Goal: Information Seeking & Learning: Understand process/instructions

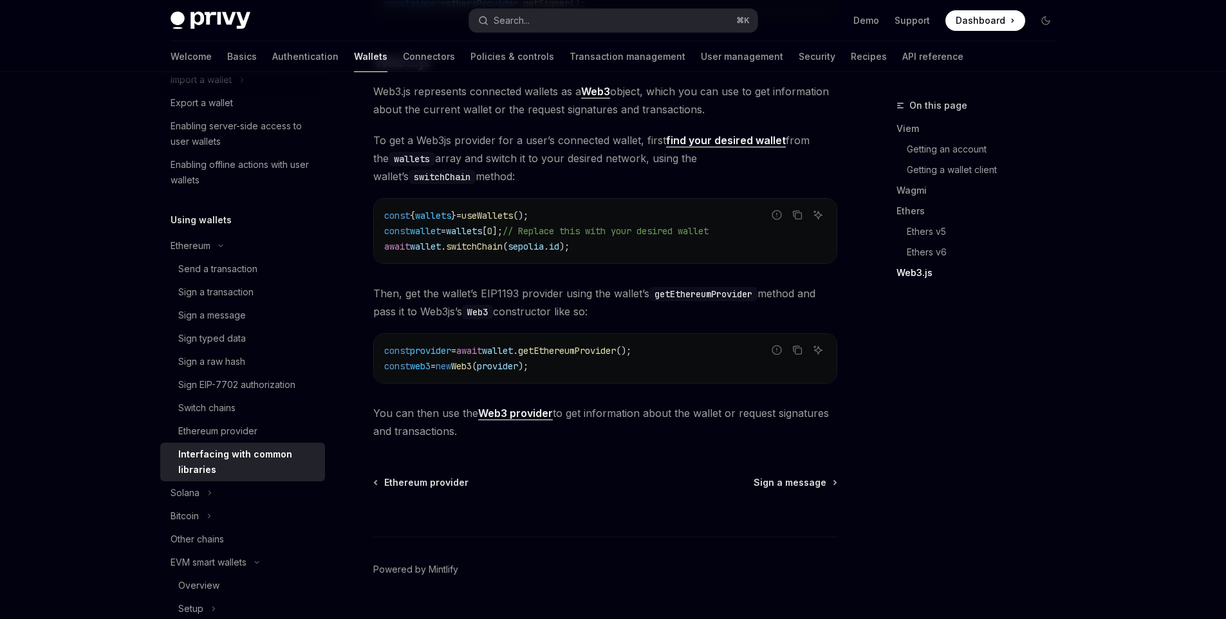
scroll to position [1621, 0]
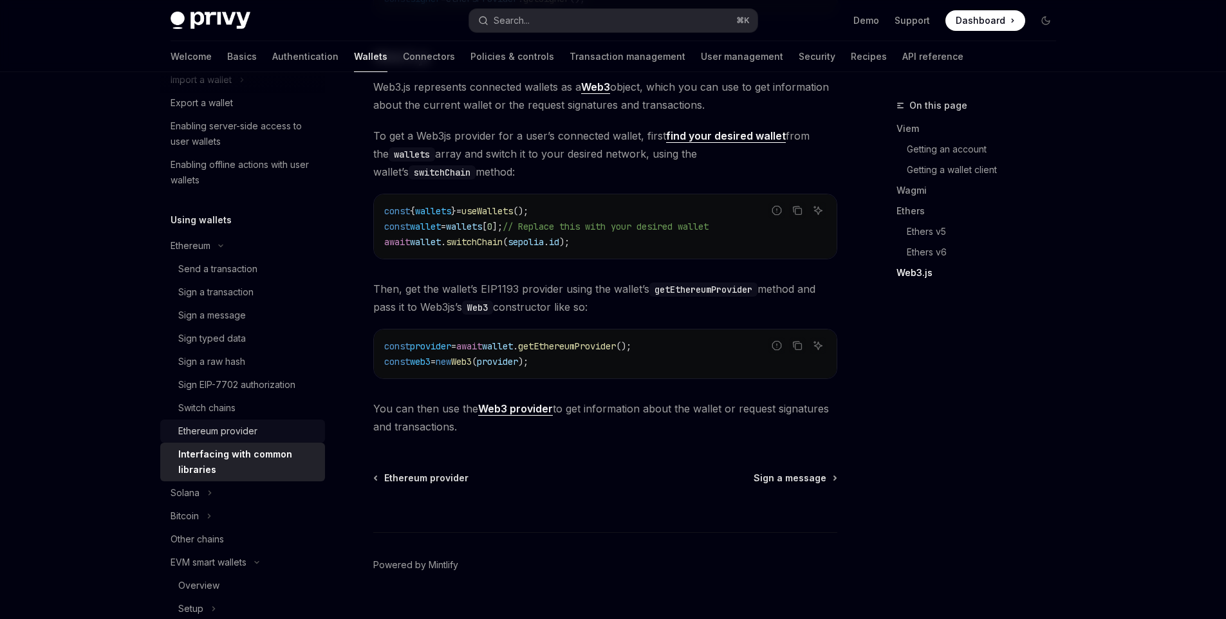
click at [222, 431] on div "Ethereum provider" at bounding box center [217, 431] width 79 height 15
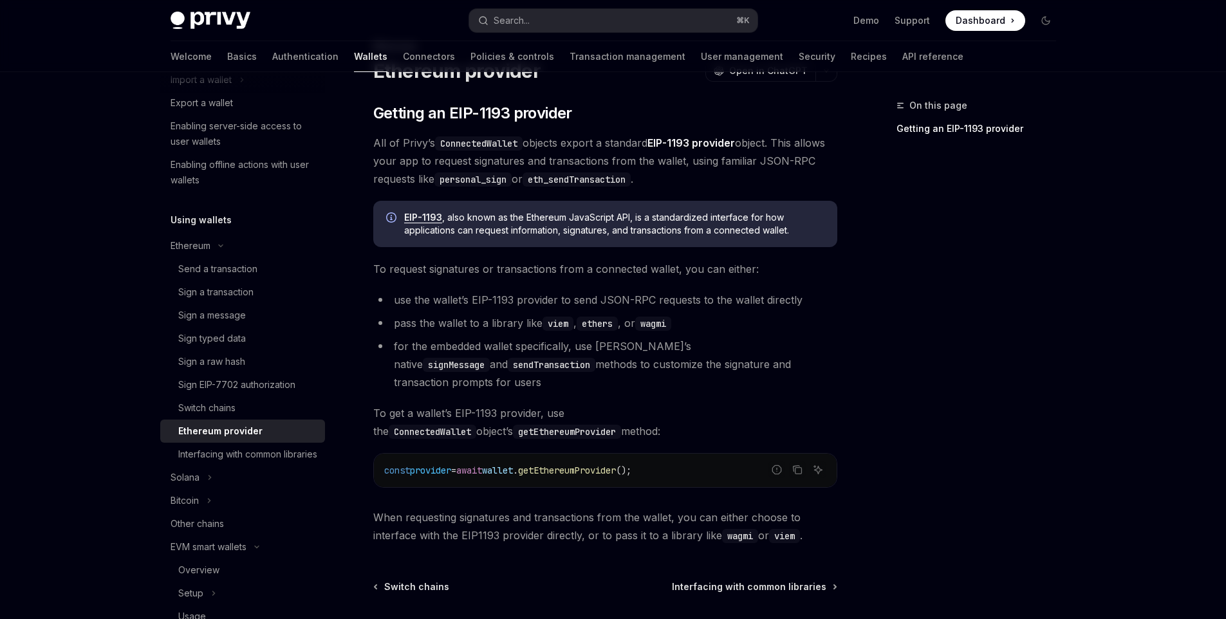
scroll to position [174, 0]
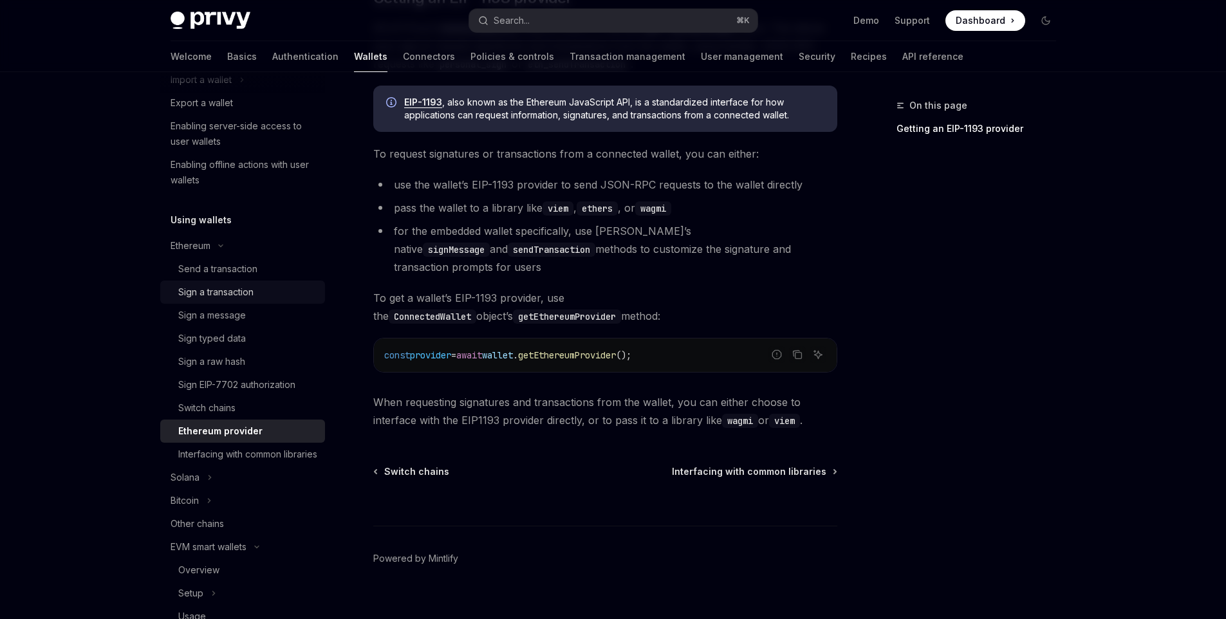
click at [228, 282] on link "Sign a transaction" at bounding box center [242, 292] width 165 height 23
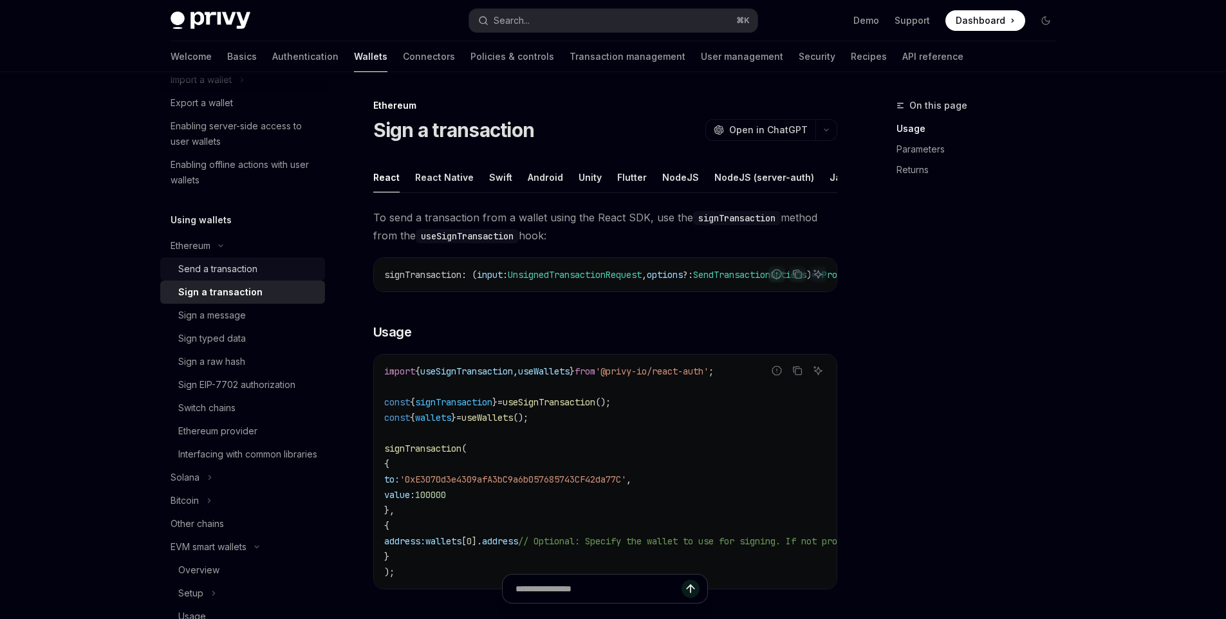
click at [247, 264] on div "Send a transaction" at bounding box center [217, 268] width 79 height 15
click at [240, 263] on div "Send a transaction" at bounding box center [217, 268] width 79 height 15
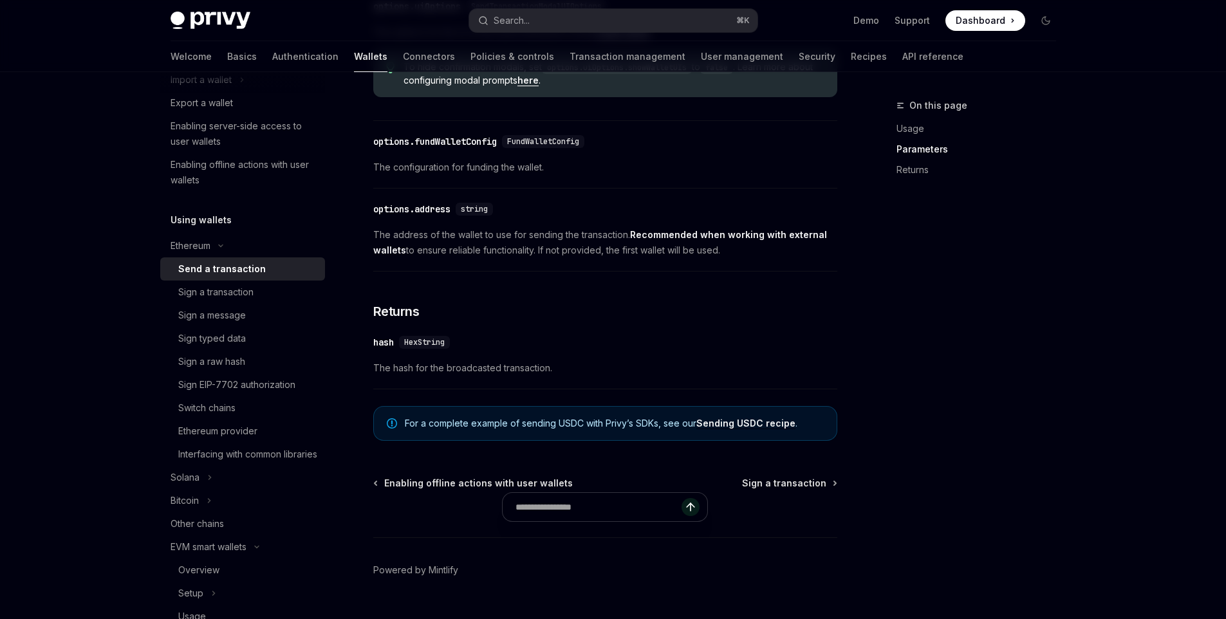
scroll to position [771, 0]
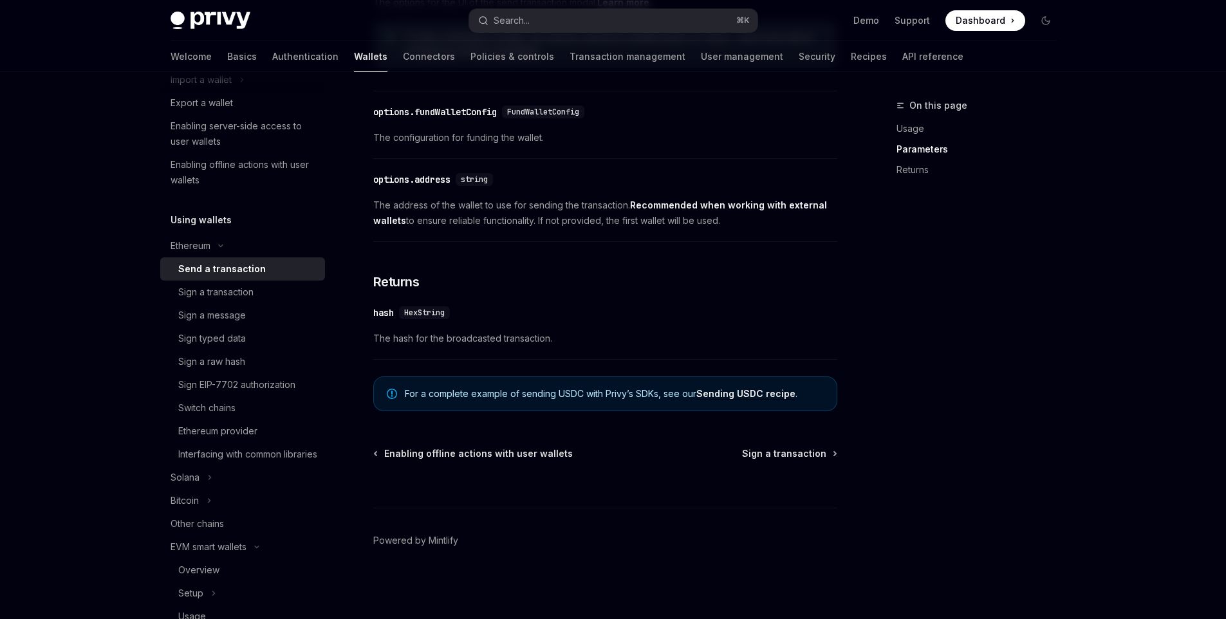
click at [722, 390] on link "Sending USDC recipe" at bounding box center [745, 394] width 99 height 12
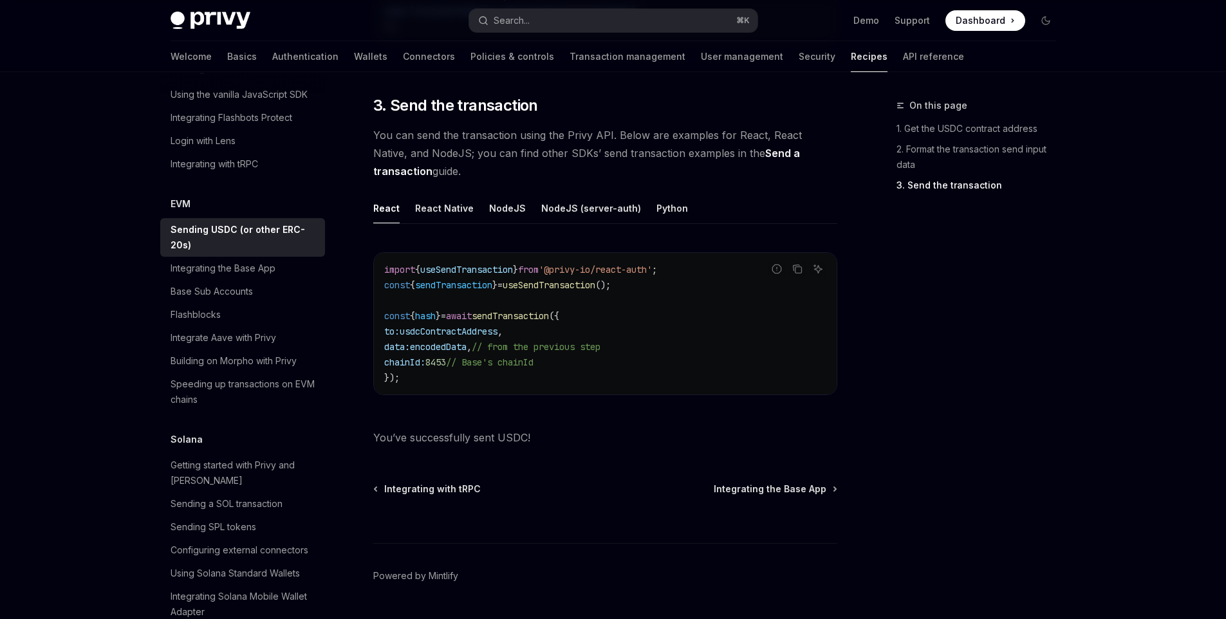
scroll to position [947, 0]
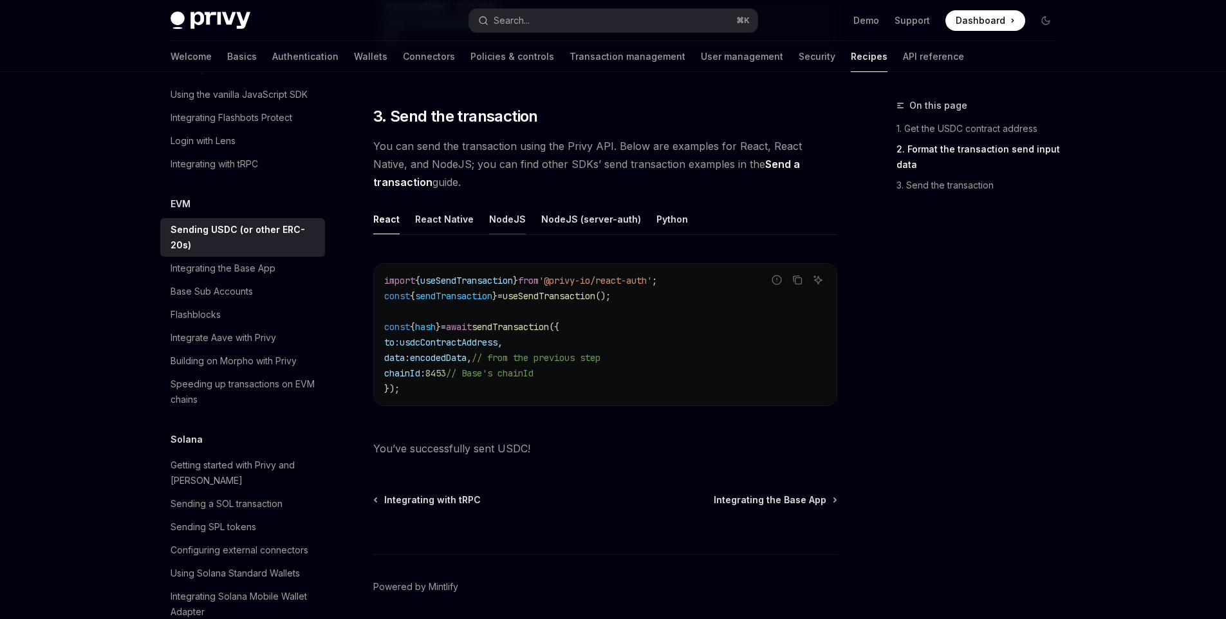
click at [490, 228] on div "NodeJS" at bounding box center [507, 219] width 37 height 30
type textarea "*"
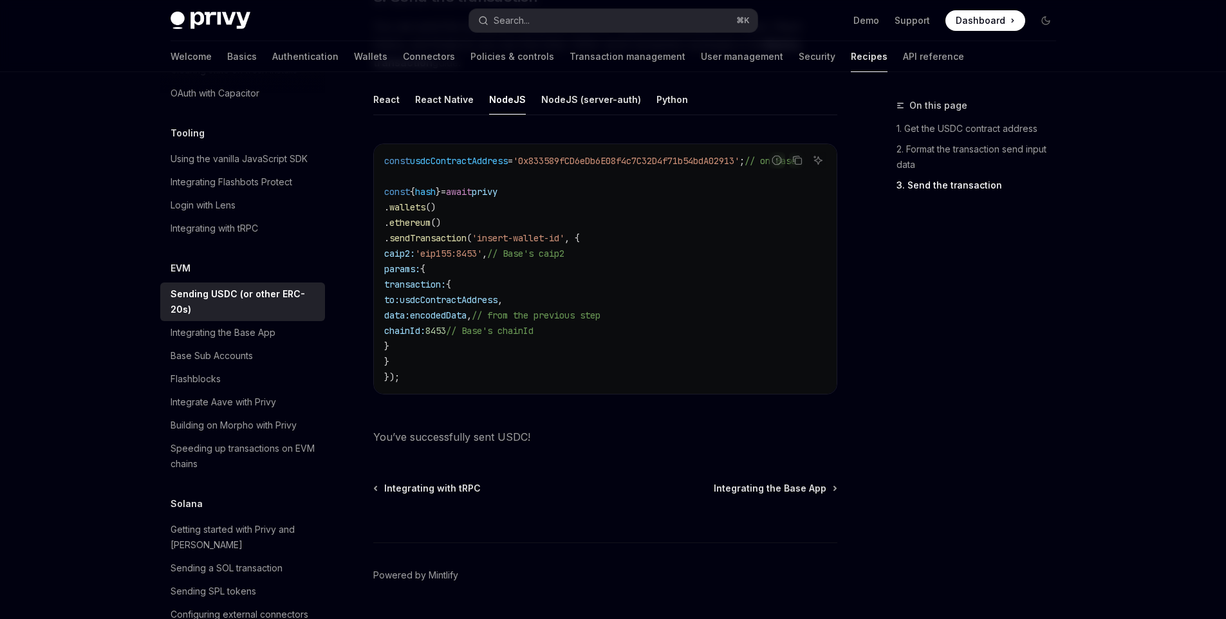
scroll to position [1585, 0]
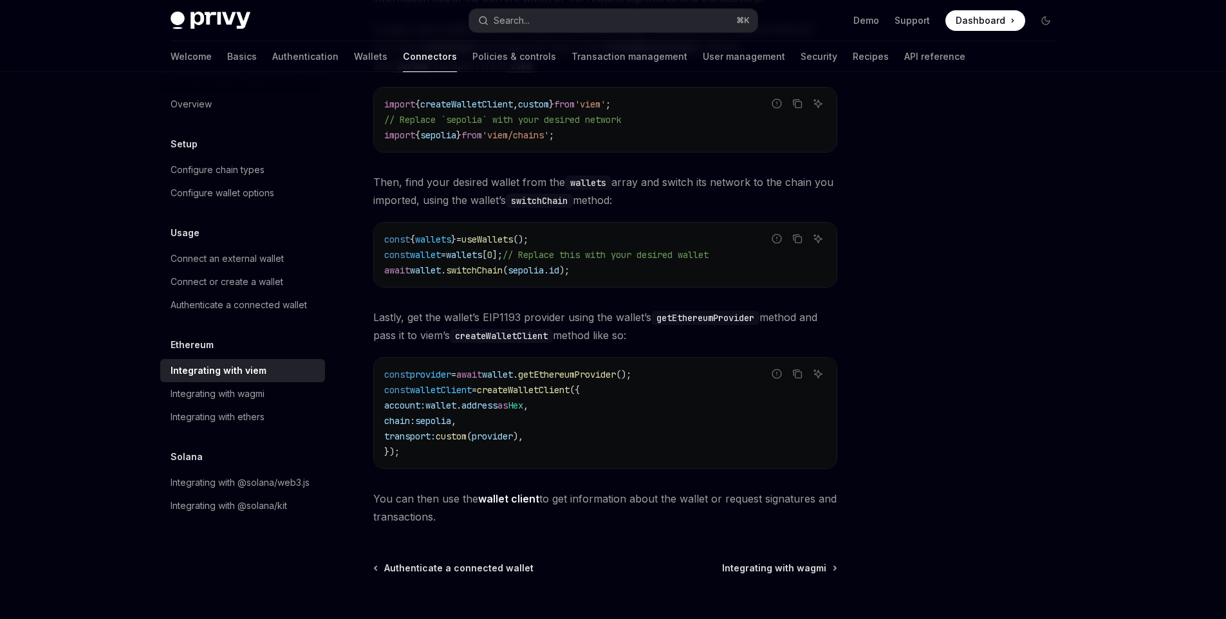
scroll to position [189, 0]
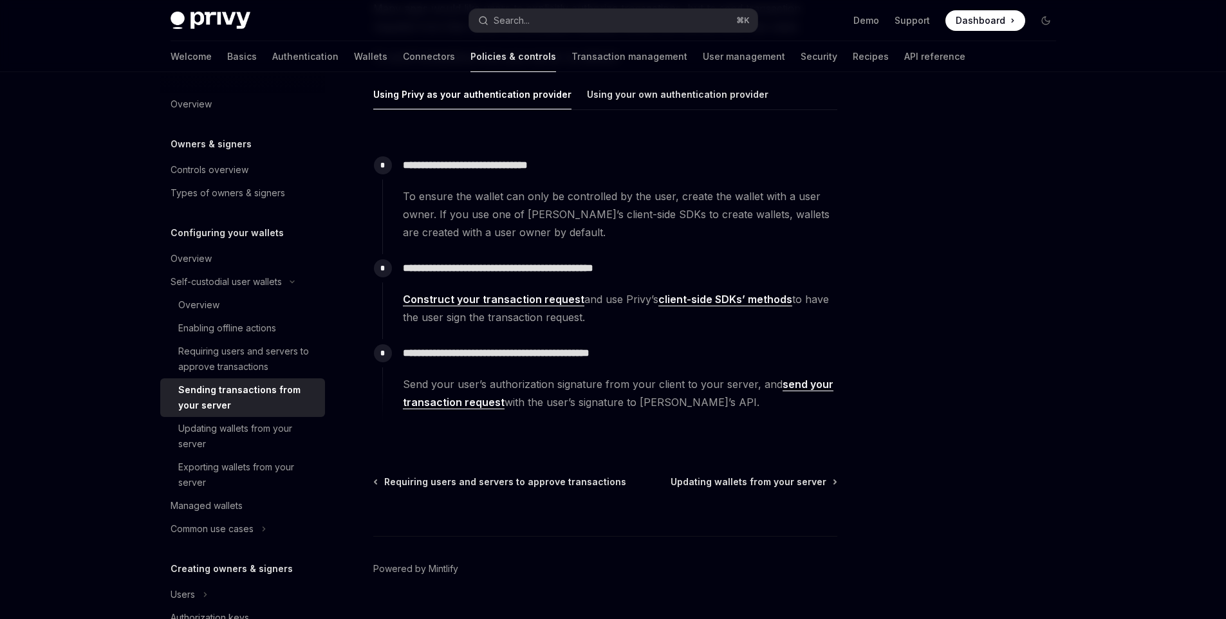
scroll to position [197, 0]
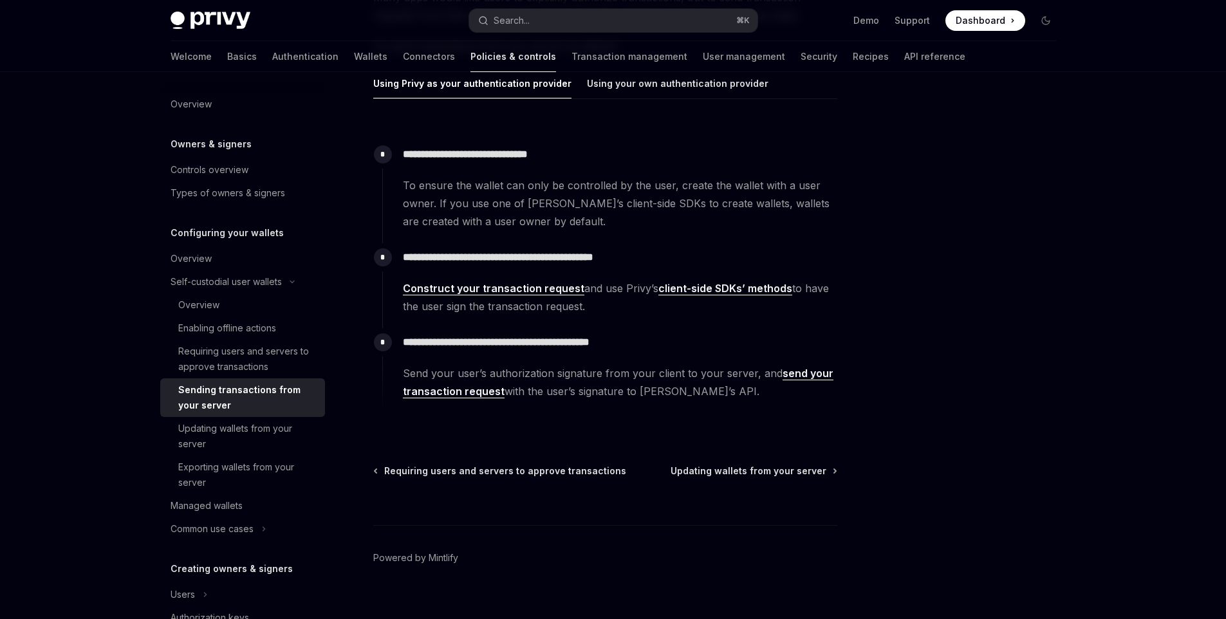
click at [792, 374] on link "send your transaction request" at bounding box center [618, 383] width 431 height 32
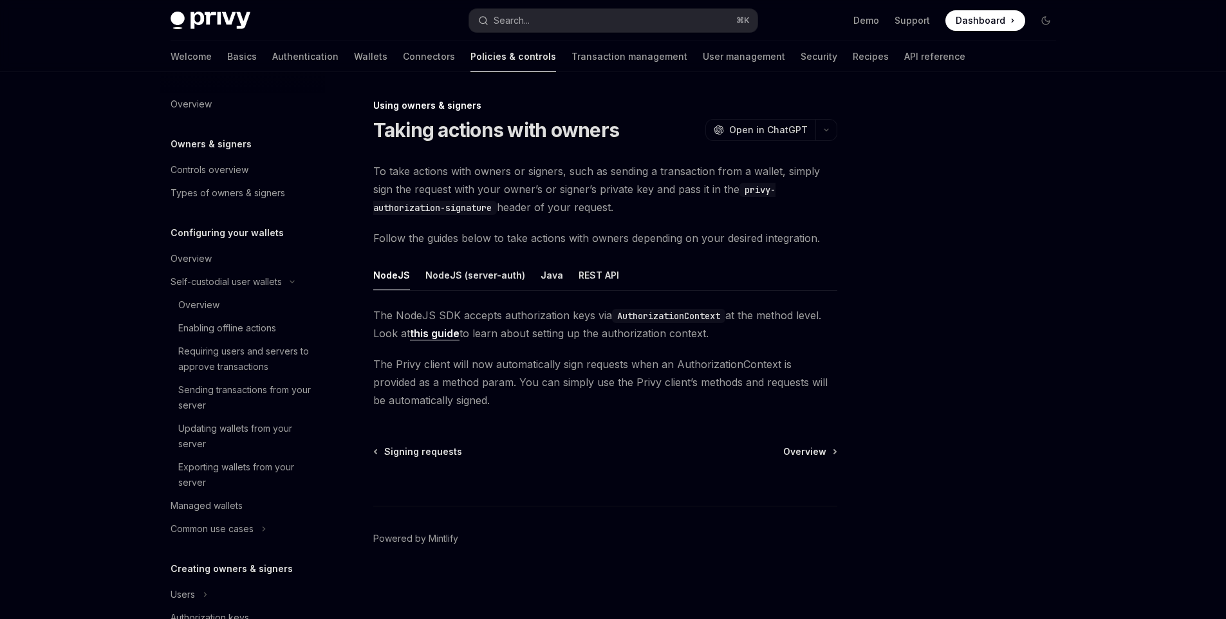
scroll to position [454, 0]
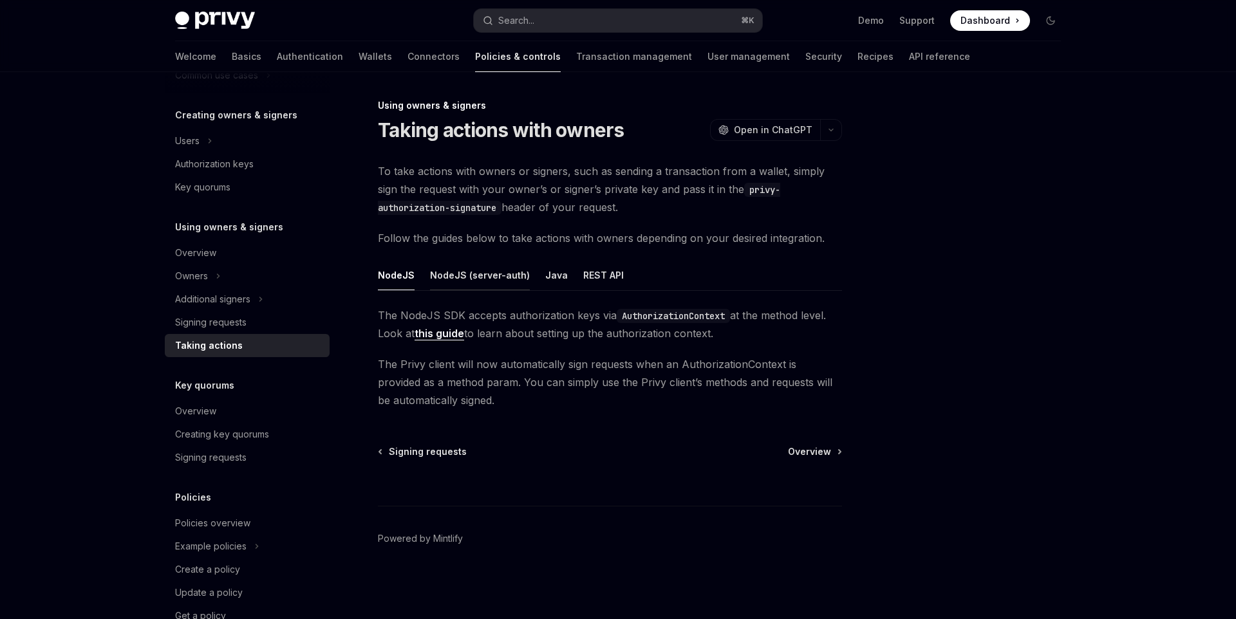
click at [456, 265] on div "NodeJS (server-auth)" at bounding box center [480, 275] width 100 height 30
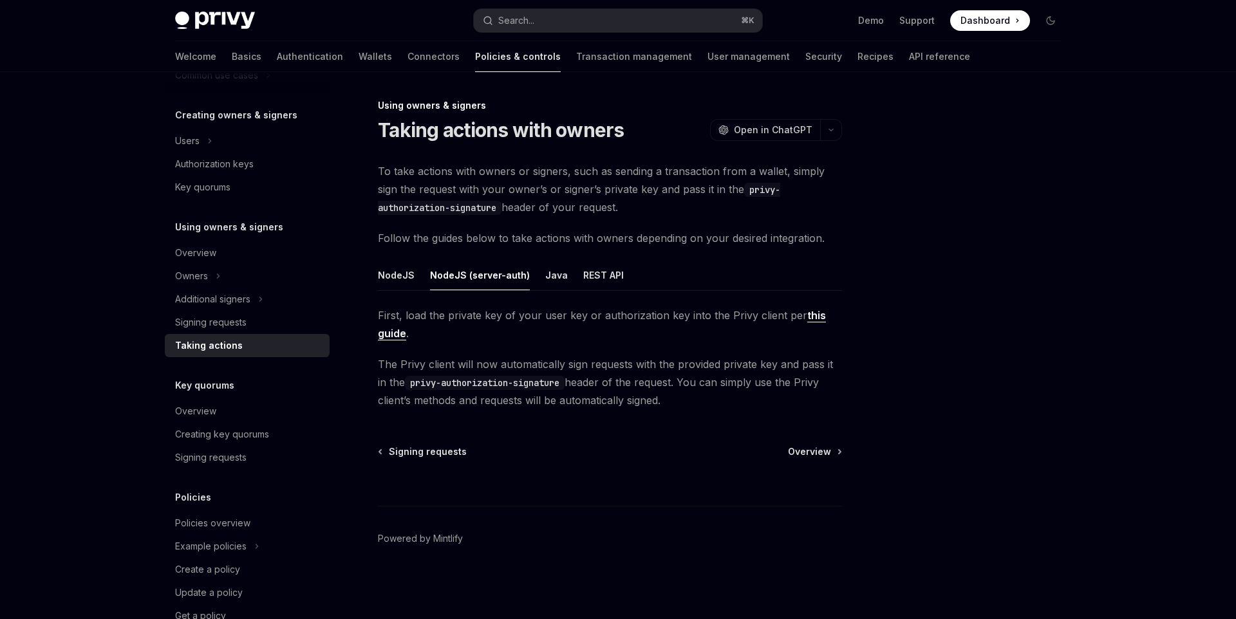
click at [391, 338] on link "this guide" at bounding box center [602, 325] width 448 height 32
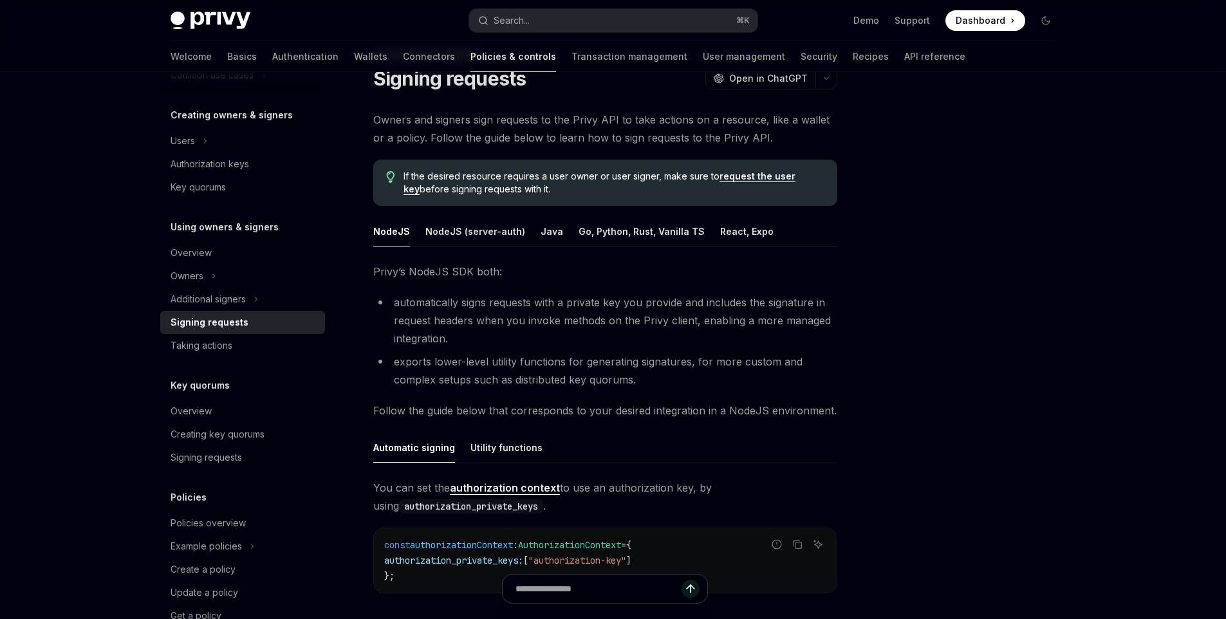
scroll to position [26, 0]
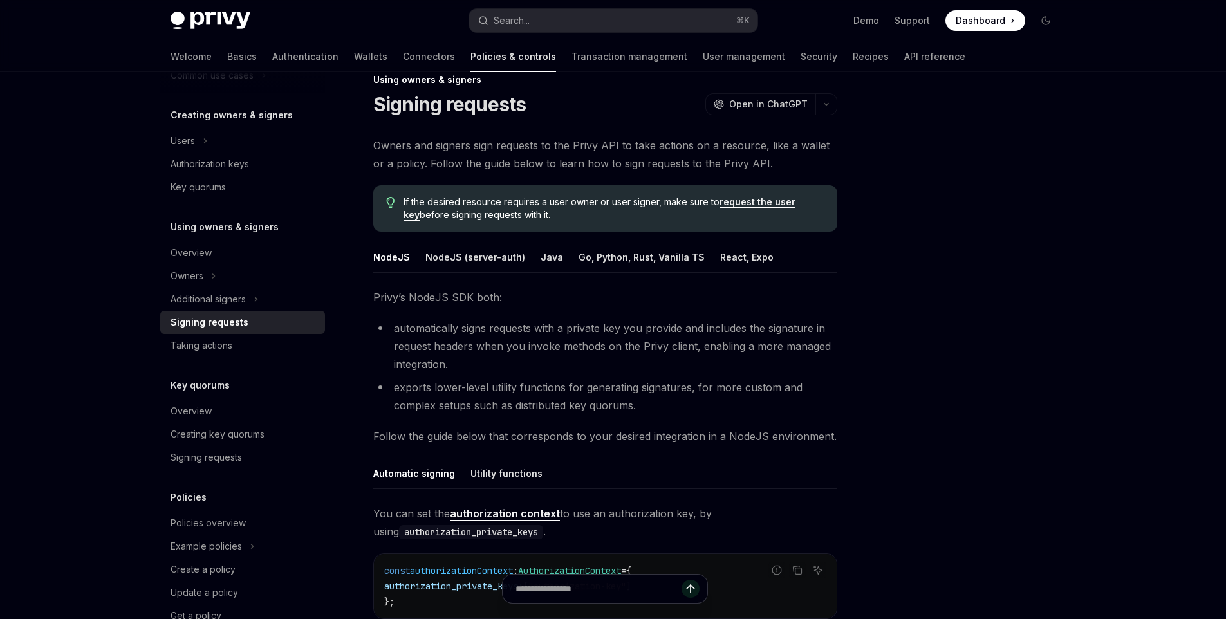
click at [477, 261] on div "NodeJS (server-auth)" at bounding box center [475, 257] width 100 height 30
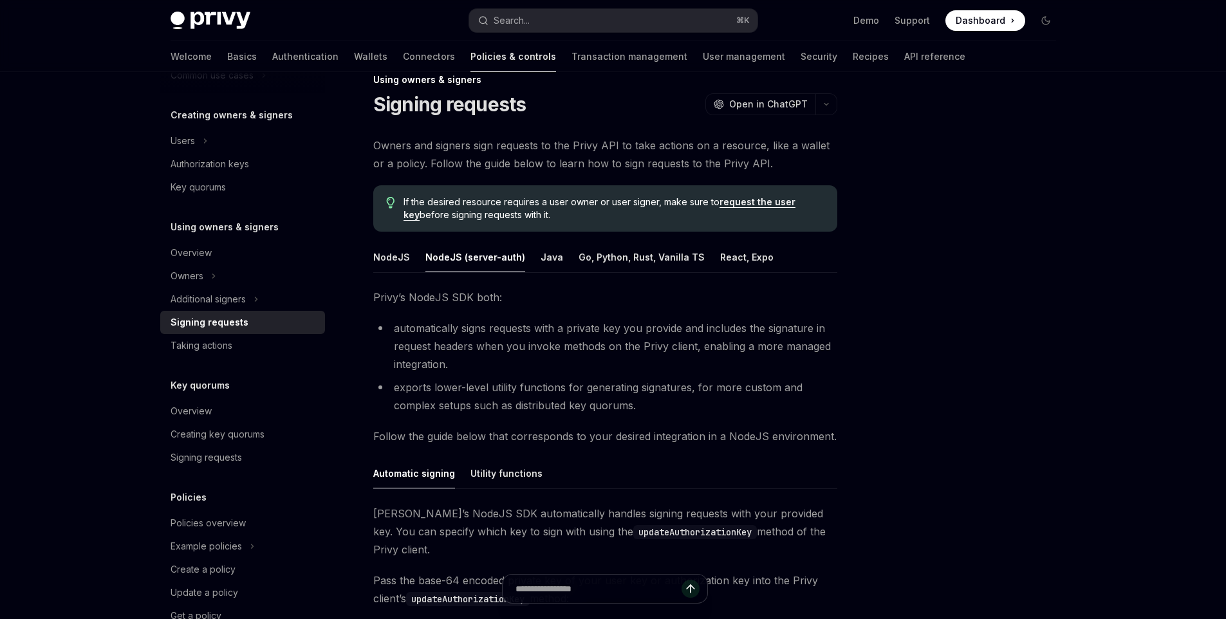
scroll to position [326, 0]
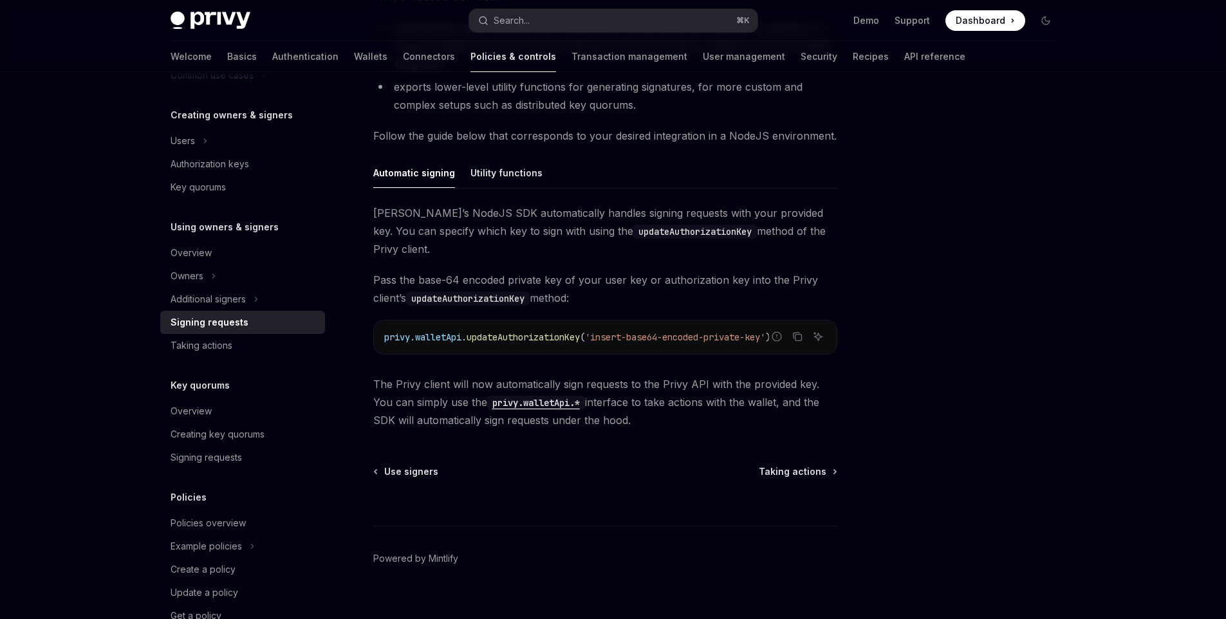
click at [518, 396] on code "privy.walletApi.*" at bounding box center [536, 403] width 98 height 14
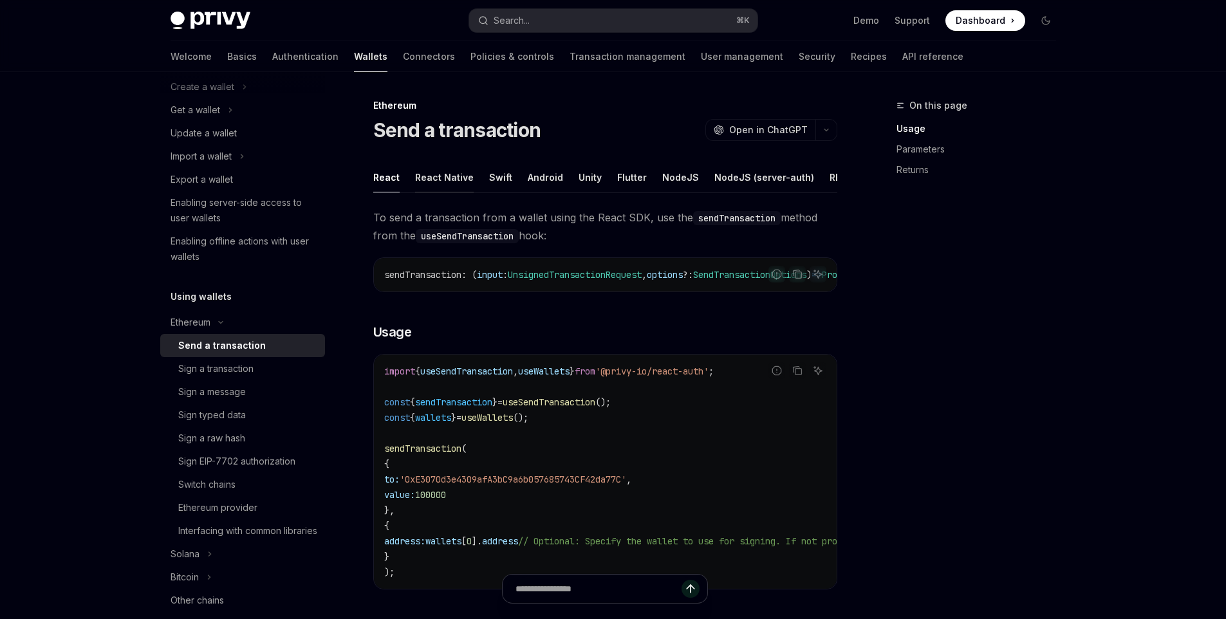
click at [434, 171] on div "React Native" at bounding box center [444, 177] width 59 height 30
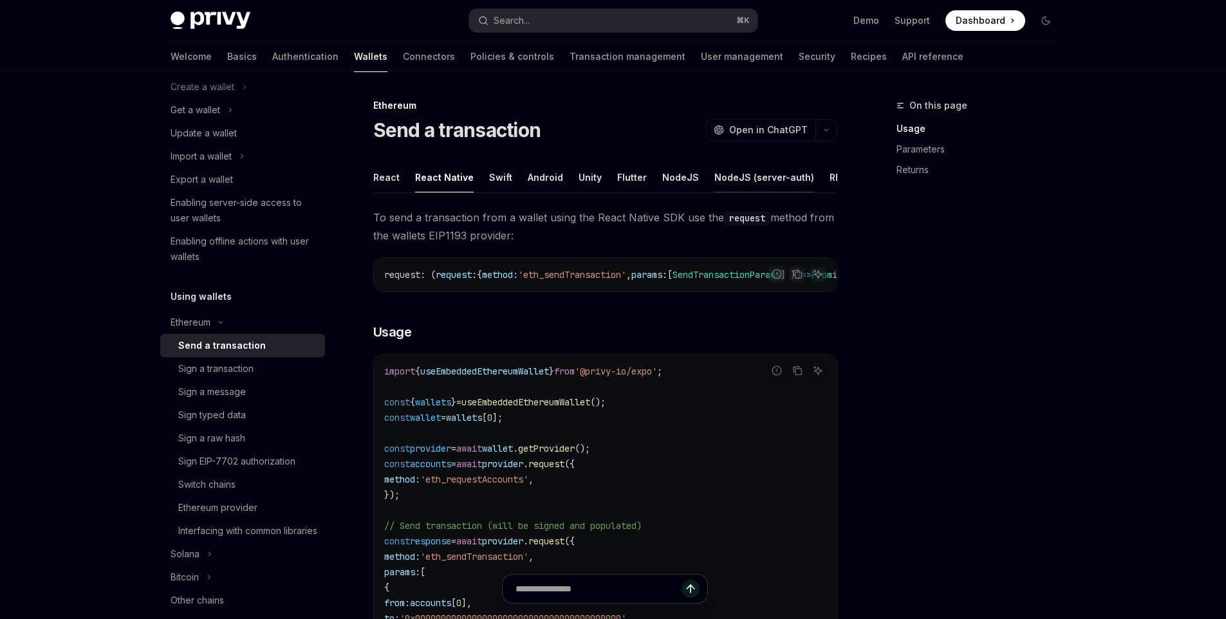
click at [722, 173] on div "NodeJS (server-auth)" at bounding box center [764, 177] width 100 height 30
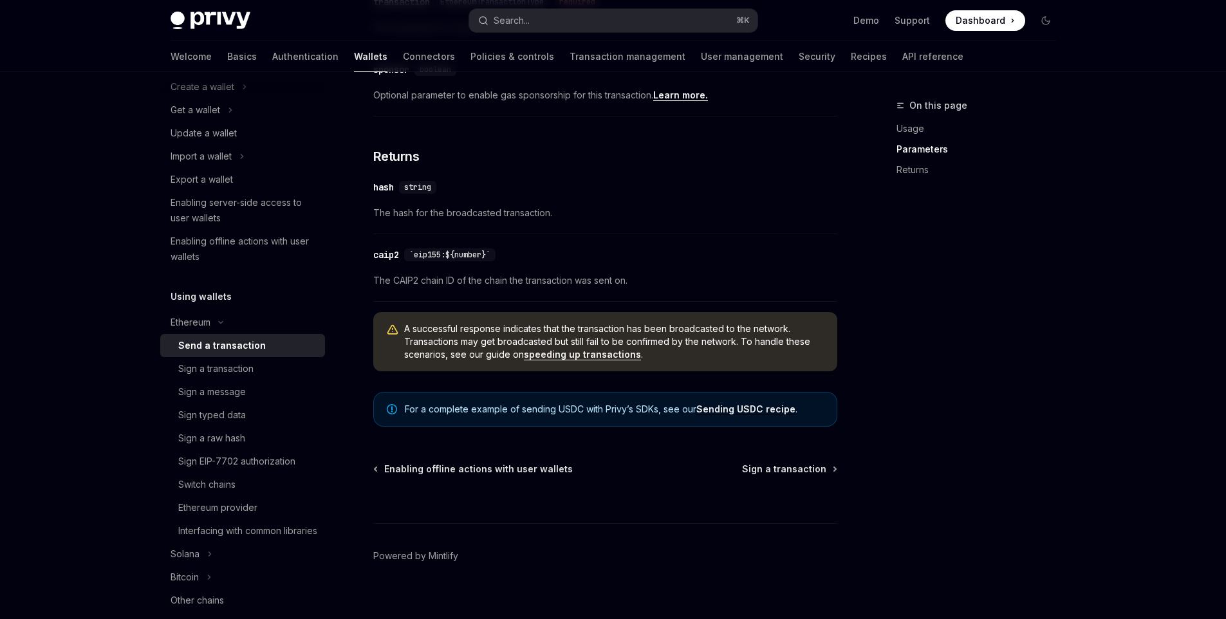
scroll to position [862, 0]
click at [723, 413] on link "Sending USDC recipe" at bounding box center [745, 407] width 99 height 12
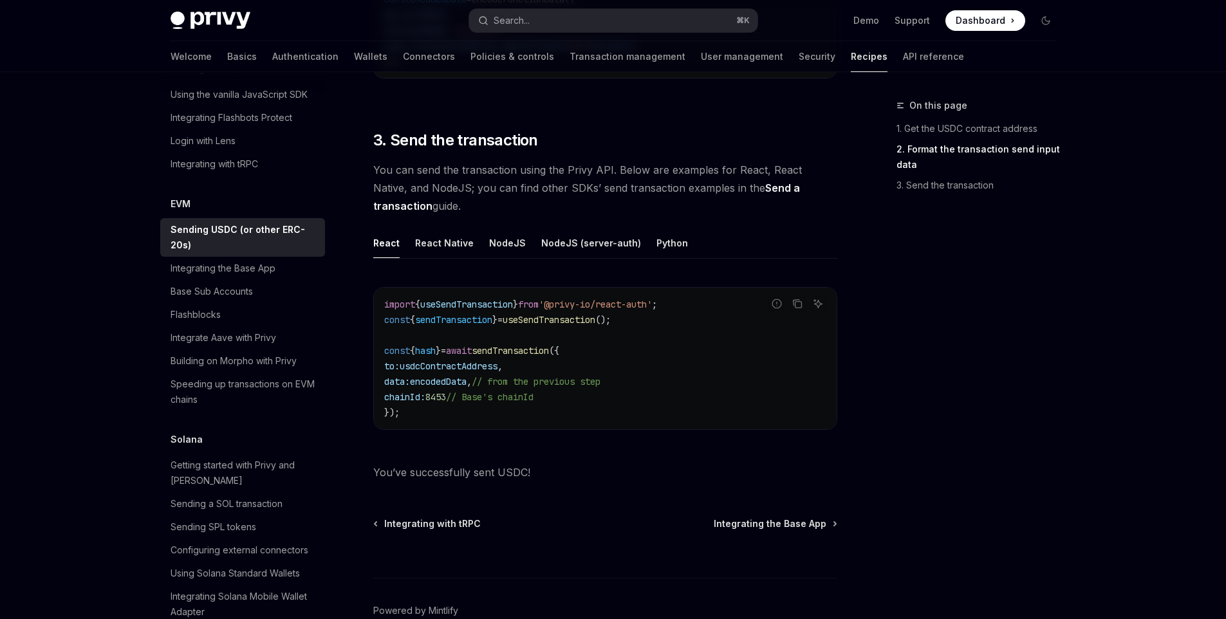
scroll to position [924, 0]
click at [454, 245] on div "React Native" at bounding box center [444, 242] width 59 height 30
type textarea "*"
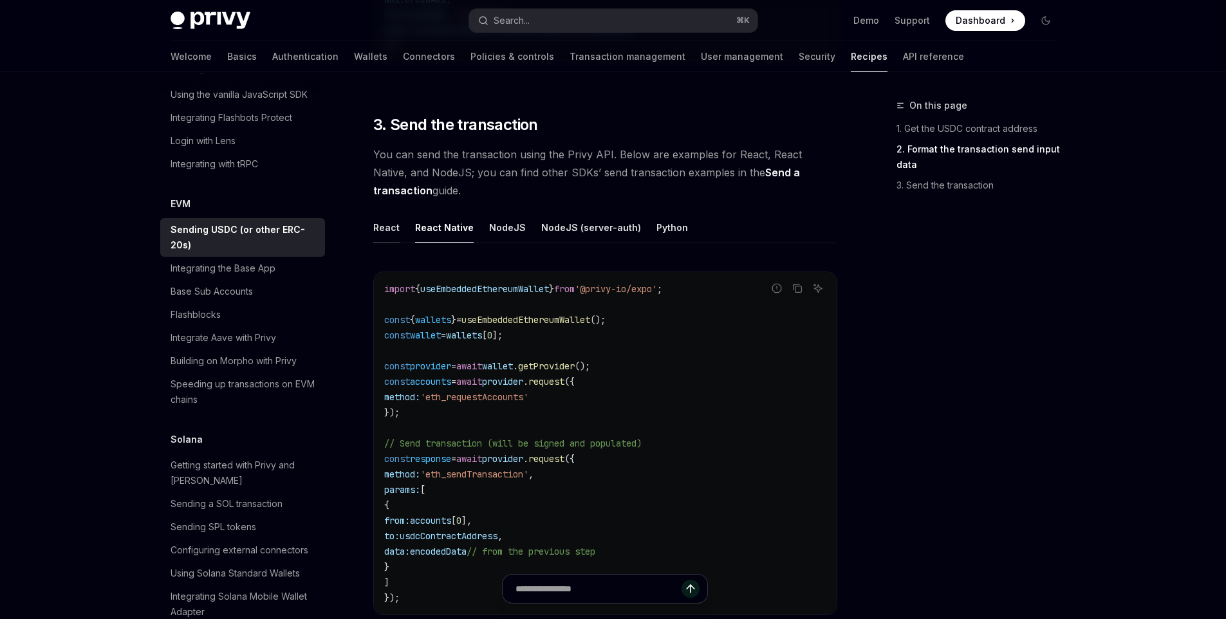
scroll to position [935, 0]
